Goal: Find contact information: Find contact information

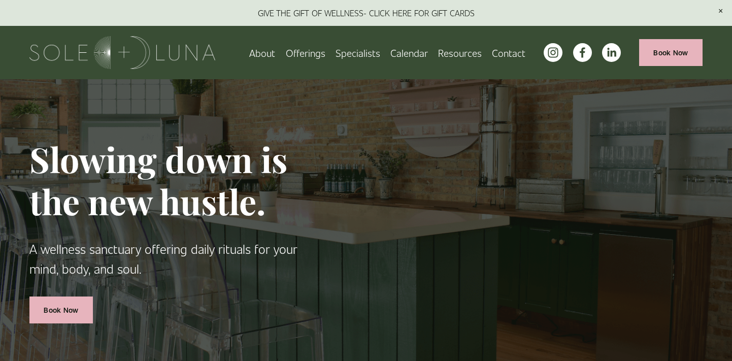
click at [512, 58] on link "Contact" at bounding box center [508, 53] width 33 height 18
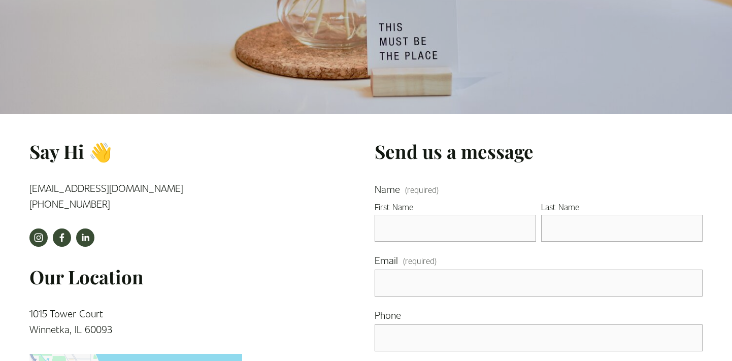
scroll to position [126, 0]
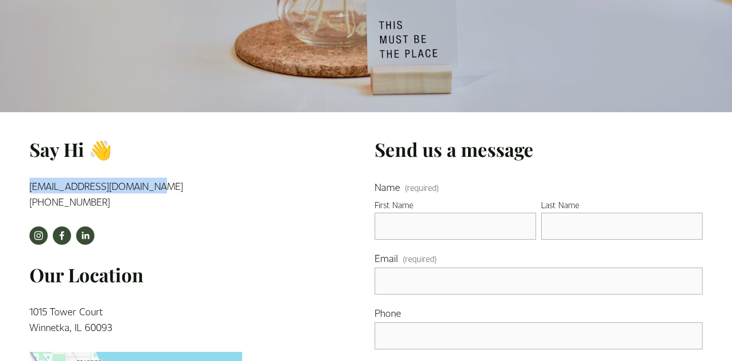
drag, startPoint x: 155, startPoint y: 186, endPoint x: 25, endPoint y: 187, distance: 129.9
click at [25, 187] on div "Say Hi 👋 info@solelunawellness.com (224) 505-5990" at bounding box center [136, 176] width 230 height 81
copy link "[EMAIL_ADDRESS][DOMAIN_NAME]"
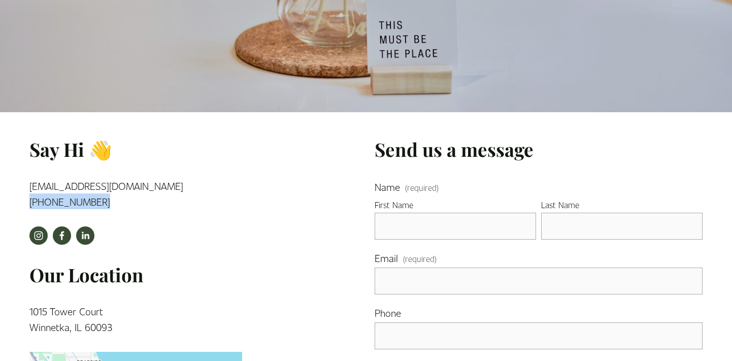
drag, startPoint x: 101, startPoint y: 203, endPoint x: 19, endPoint y: 205, distance: 82.2
copy link "[PHONE_NUMBER]"
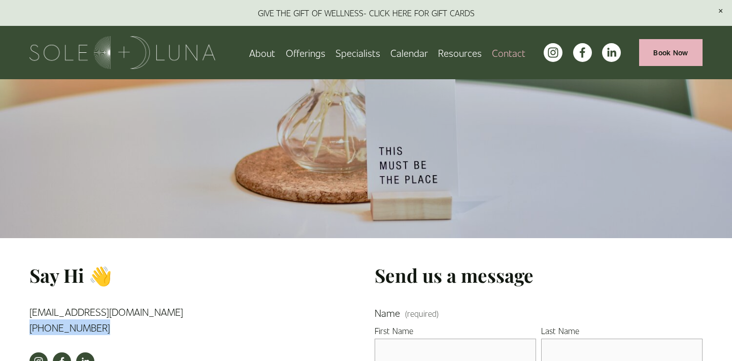
drag, startPoint x: 583, startPoint y: 50, endPoint x: 460, endPoint y: 4, distance: 131.6
click at [0, 0] on header "GIVE THE GIFT OF WELLNESS- CLICK HERE FOR GIFT CARDS Skip to Content" at bounding box center [366, 39] width 732 height 79
click at [672, 62] on link "Book Now" at bounding box center [670, 52] width 63 height 27
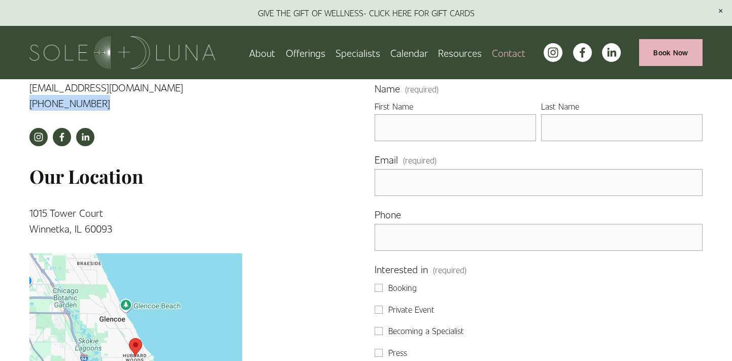
scroll to position [372, 0]
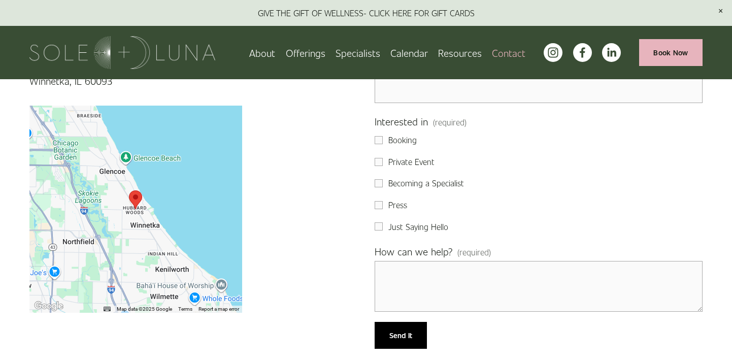
click at [273, 51] on link "About" at bounding box center [262, 53] width 26 height 18
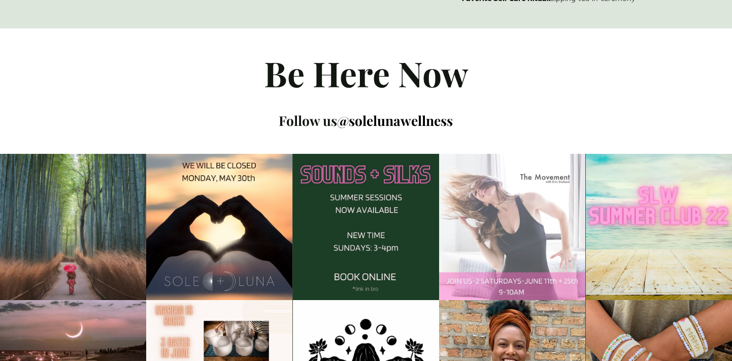
scroll to position [1173, 0]
